Goal: Information Seeking & Learning: Compare options

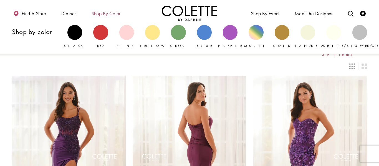
click at [102, 15] on span "Shop by color" at bounding box center [105, 14] width 29 height 6
click at [231, 34] on div "Primary block" at bounding box center [230, 32] width 15 height 15
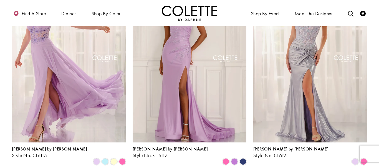
scroll to position [303, 0]
click at [227, 158] on span "Product List" at bounding box center [225, 161] width 7 height 7
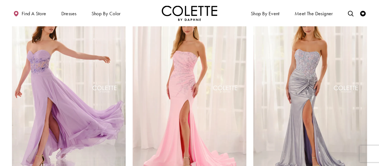
scroll to position [274, 0]
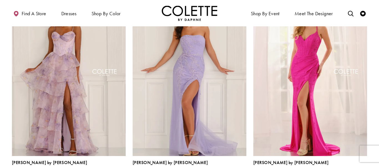
scroll to position [495, 0]
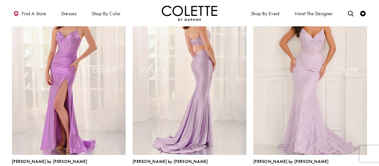
scroll to position [700, 0]
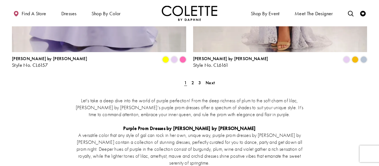
scroll to position [1096, 0]
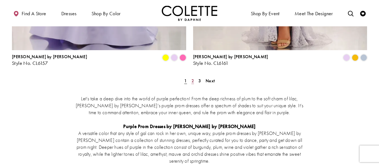
click at [192, 78] on span "2" at bounding box center [192, 81] width 2 height 6
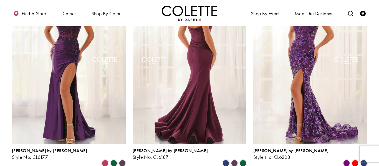
scroll to position [97, 0]
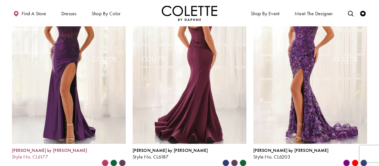
click at [35, 154] on span "Style No. CL6177" at bounding box center [30, 157] width 36 height 6
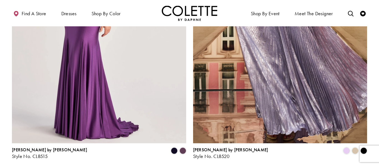
scroll to position [1003, 0]
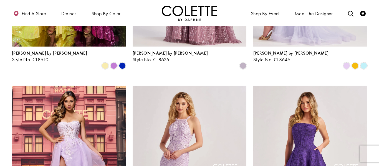
scroll to position [195, 0]
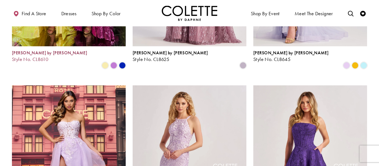
click at [40, 50] on span "[PERSON_NAME] by [PERSON_NAME]" at bounding box center [49, 53] width 75 height 6
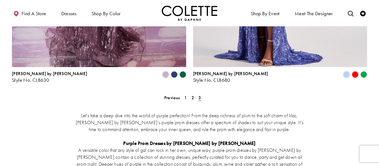
scroll to position [876, 0]
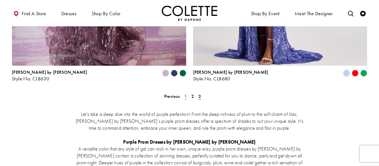
click at [184, 93] on span "1" at bounding box center [185, 96] width 2 height 6
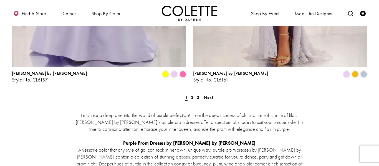
scroll to position [1080, 0]
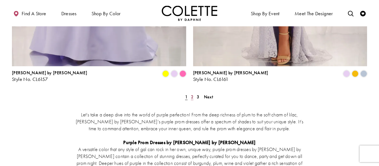
click at [192, 94] on span "2" at bounding box center [192, 97] width 2 height 6
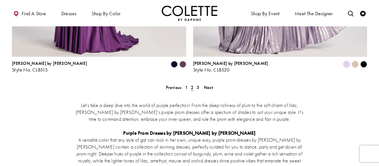
scroll to position [1090, 0]
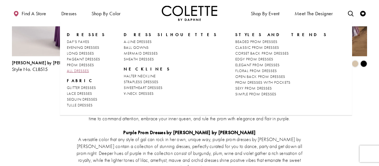
click at [79, 72] on span "ALL DRESSES" at bounding box center [78, 70] width 22 height 5
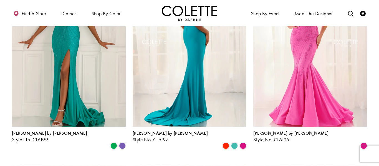
scroll to position [505, 0]
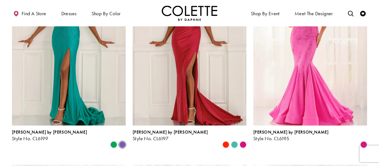
click at [122, 141] on span "Product List" at bounding box center [122, 144] width 7 height 7
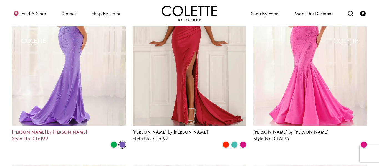
click at [42, 129] on span "[PERSON_NAME] by [PERSON_NAME]" at bounding box center [49, 132] width 75 height 6
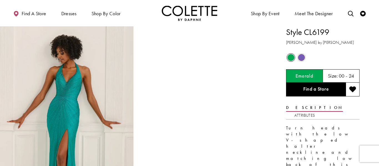
click at [299, 58] on span "Product color controls state depends on size chosen" at bounding box center [301, 57] width 7 height 7
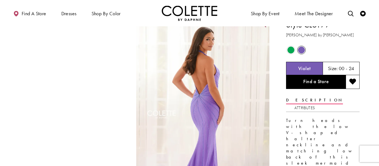
scroll to position [7, 0]
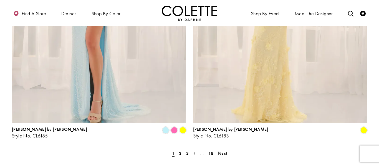
scroll to position [1005, 0]
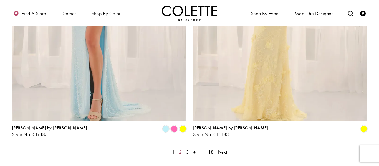
click at [181, 149] on span "2" at bounding box center [180, 152] width 2 height 6
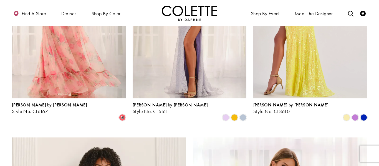
scroll to position [737, 0]
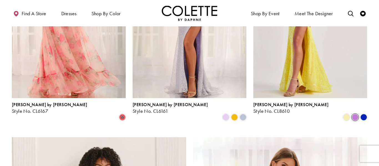
click at [353, 114] on span "Product List" at bounding box center [354, 117] width 7 height 7
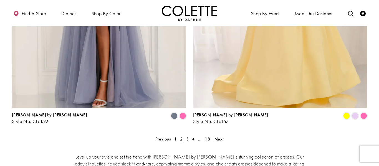
scroll to position [1027, 0]
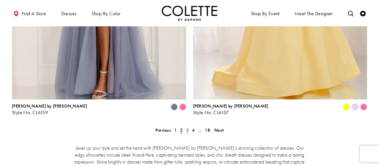
click at [186, 127] on span "3" at bounding box center [187, 130] width 2 height 6
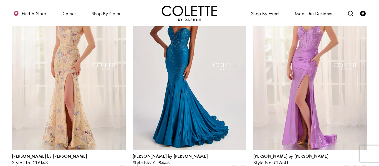
scroll to position [481, 0]
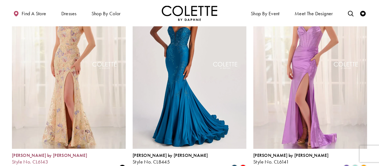
click at [38, 159] on span "Style No. CL6143" at bounding box center [30, 162] width 36 height 6
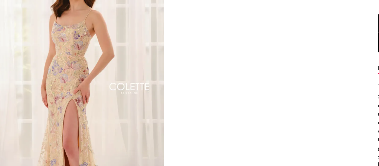
scroll to position [12, 0]
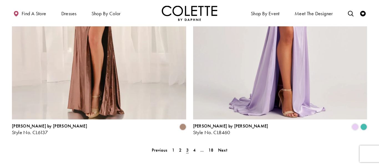
scroll to position [1014, 0]
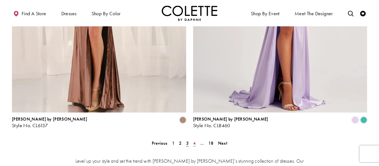
click at [194, 140] on span "4" at bounding box center [194, 143] width 2 height 6
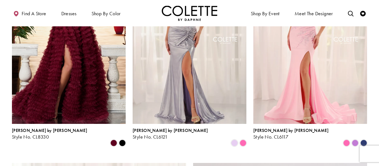
scroll to position [714, 0]
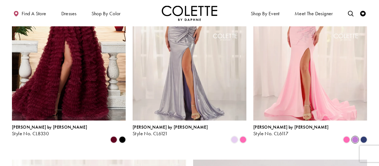
click at [355, 136] on span "Product List" at bounding box center [354, 139] width 7 height 7
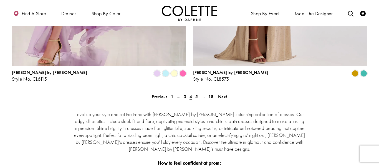
scroll to position [1062, 0]
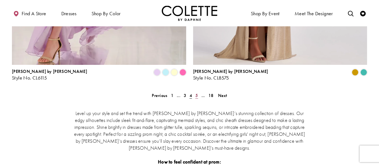
click at [198, 93] on span "5" at bounding box center [196, 96] width 2 height 6
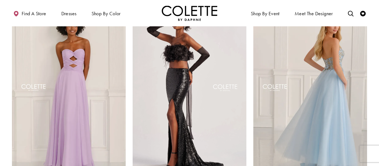
scroll to position [52, 0]
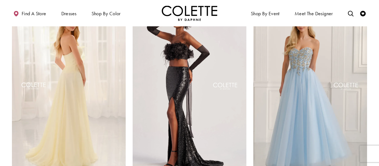
click at [82, 116] on img "Visit Colette by Daphne Style No. CL6113 Page" at bounding box center [69, 86] width 114 height 165
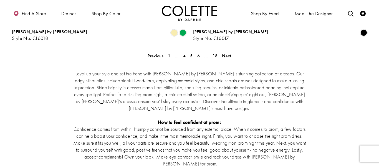
scroll to position [1103, 0]
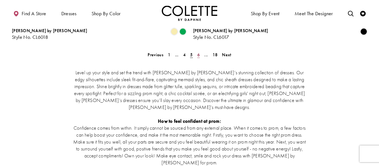
click at [197, 52] on span "6" at bounding box center [198, 55] width 2 height 6
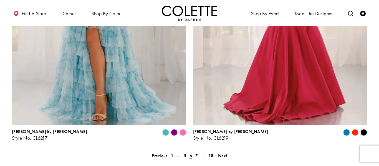
scroll to position [1004, 0]
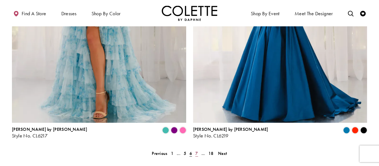
click at [195, 151] on span "7" at bounding box center [196, 154] width 2 height 6
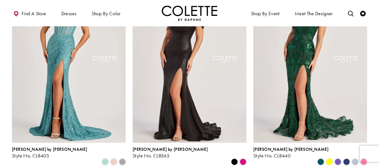
scroll to position [490, 0]
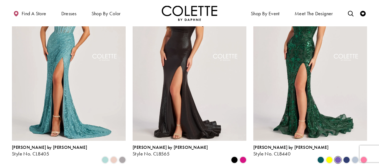
click at [337, 157] on span "Product List" at bounding box center [337, 160] width 7 height 7
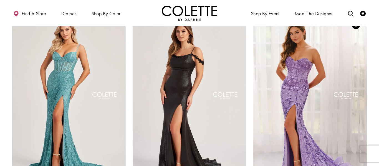
scroll to position [452, 0]
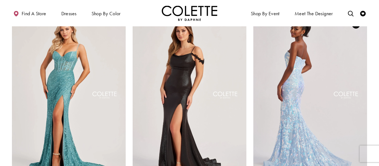
click at [313, 85] on img "Visit Colette by Daphne Style No. CL8440 Page" at bounding box center [310, 95] width 114 height 165
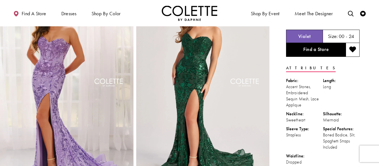
click at [47, 115] on img "Full size Style CL8440 Colette by Daphne #0 Violet frontface vertical picture" at bounding box center [66, 87] width 133 height 200
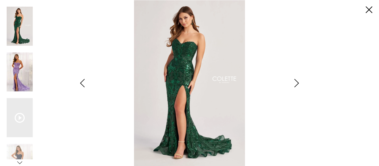
click at [19, 80] on img "Scroll List" at bounding box center [20, 71] width 26 height 39
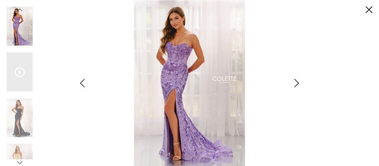
click at [18, 161] on icon "Style CL8440 Colette by Daphne Views dialog" at bounding box center [19, 162] width 5 height 5
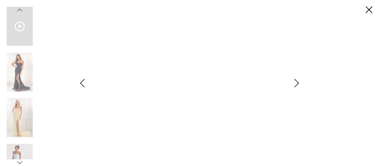
click at [19, 7] on icon "Style CL8440 Colette by Daphne Views dialog" at bounding box center [19, 9] width 5 height 5
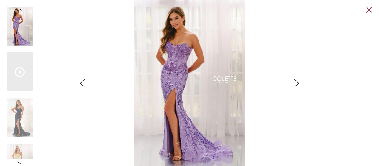
click at [371, 9] on link "Close" at bounding box center [368, 10] width 7 height 7
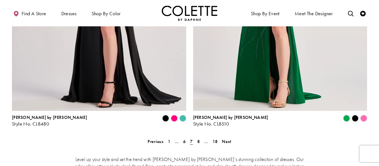
scroll to position [1021, 0]
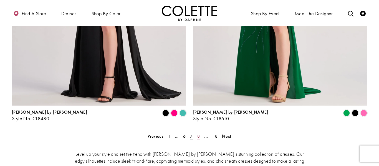
click at [199, 133] on span "8" at bounding box center [198, 136] width 2 height 6
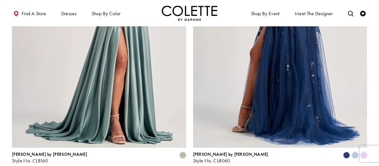
scroll to position [979, 0]
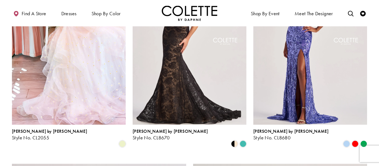
scroll to position [708, 0]
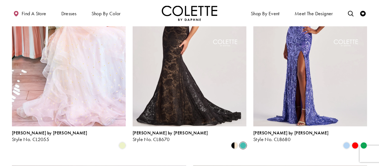
click at [242, 142] on span "Product List" at bounding box center [242, 145] width 7 height 7
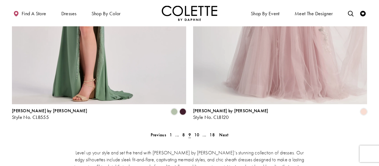
scroll to position [1027, 0]
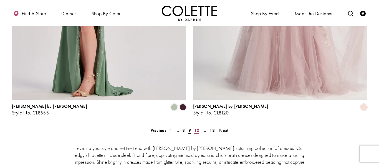
click at [197, 128] on span "10" at bounding box center [196, 131] width 5 height 6
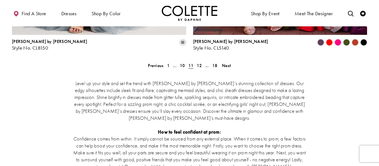
scroll to position [1089, 0]
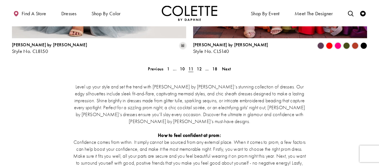
click at [198, 71] on div "Level up your style and set the trend with [PERSON_NAME] by [PERSON_NAME]’s stu…" at bounding box center [189, 162] width 355 height 182
click at [200, 66] on span "12" at bounding box center [199, 69] width 5 height 6
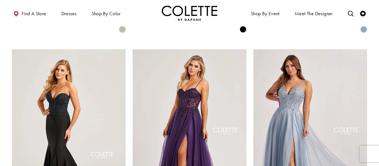
scroll to position [623, 0]
